Goal: Check status

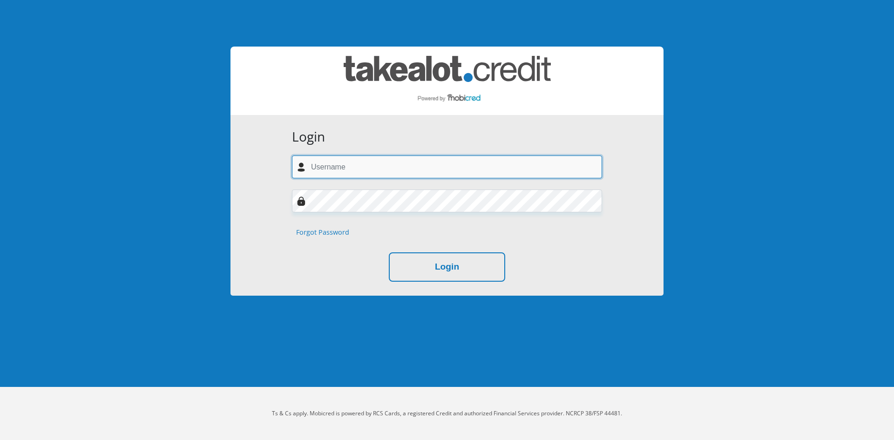
click at [402, 169] on input "text" at bounding box center [447, 166] width 310 height 23
type input "[PERSON_NAME][EMAIL_ADDRESS][PERSON_NAME][DOMAIN_NAME]"
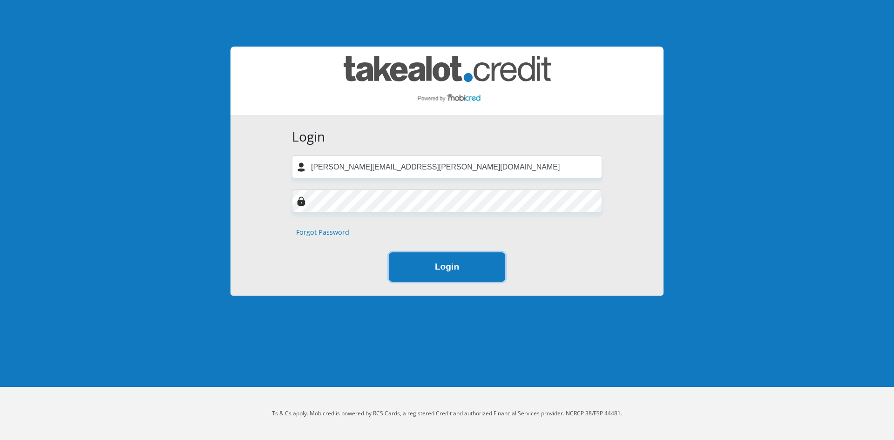
click at [454, 271] on button "Login" at bounding box center [447, 266] width 116 height 29
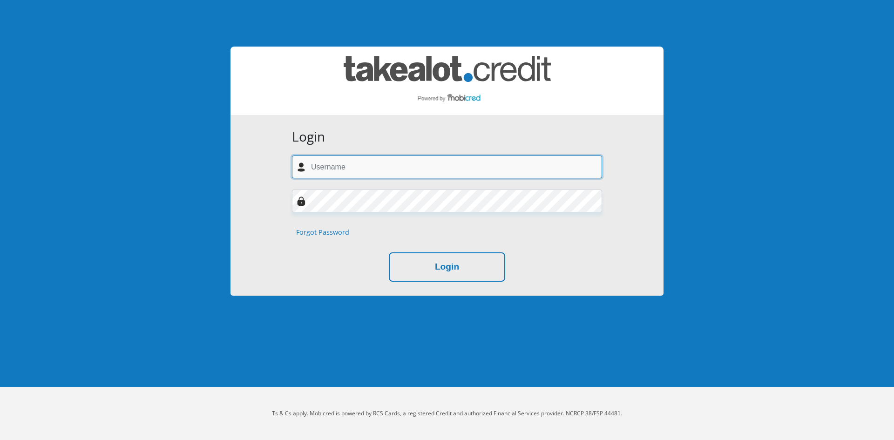
click at [342, 166] on input "text" at bounding box center [447, 166] width 310 height 23
type input "[PERSON_NAME][EMAIL_ADDRESS][PERSON_NAME][DOMAIN_NAME]"
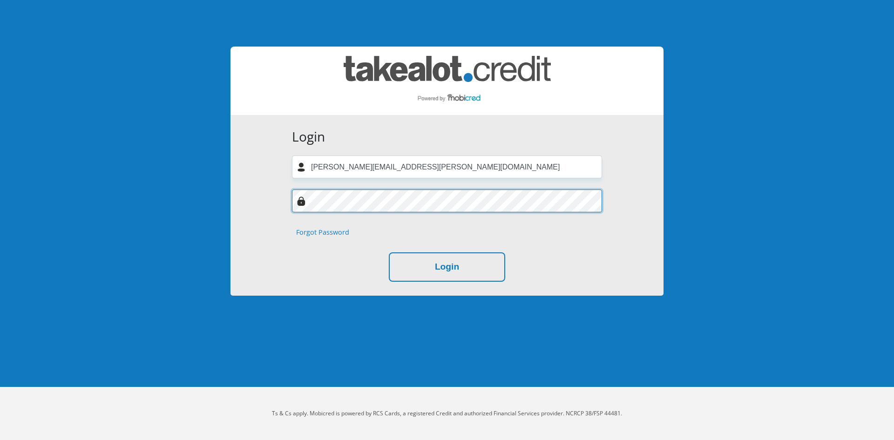
click at [180, 177] on body "Login [PERSON_NAME][EMAIL_ADDRESS][PERSON_NAME][DOMAIN_NAME] Forgot Password Lo…" at bounding box center [447, 220] width 894 height 440
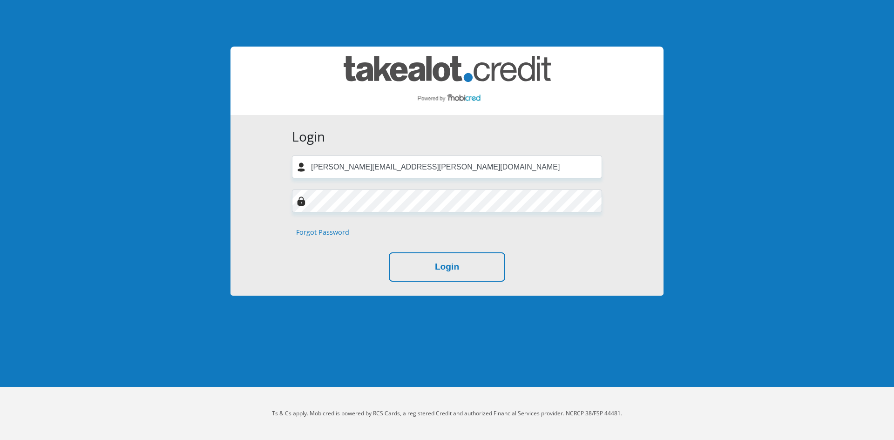
drag, startPoint x: 622, startPoint y: 254, endPoint x: 612, endPoint y: 253, distance: 10.3
click at [622, 254] on div "Login [PERSON_NAME][EMAIL_ADDRESS][PERSON_NAME][DOMAIN_NAME] Forgot Password Lo…" at bounding box center [446, 205] width 433 height 181
click at [474, 279] on button "Login" at bounding box center [447, 266] width 116 height 29
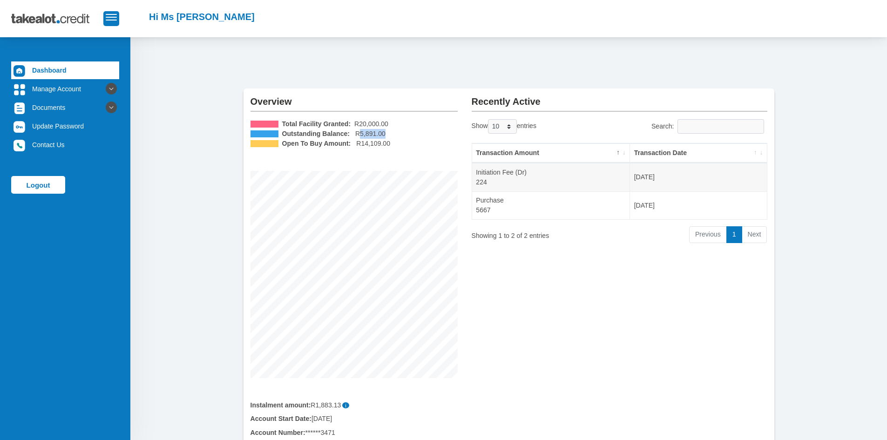
drag, startPoint x: 358, startPoint y: 134, endPoint x: 392, endPoint y: 134, distance: 34.0
click at [392, 134] on li "Outstanding Balance: R5,891.00" at bounding box center [353, 134] width 207 height 10
copy span "5,891.00"
